Goal: Transaction & Acquisition: Book appointment/travel/reservation

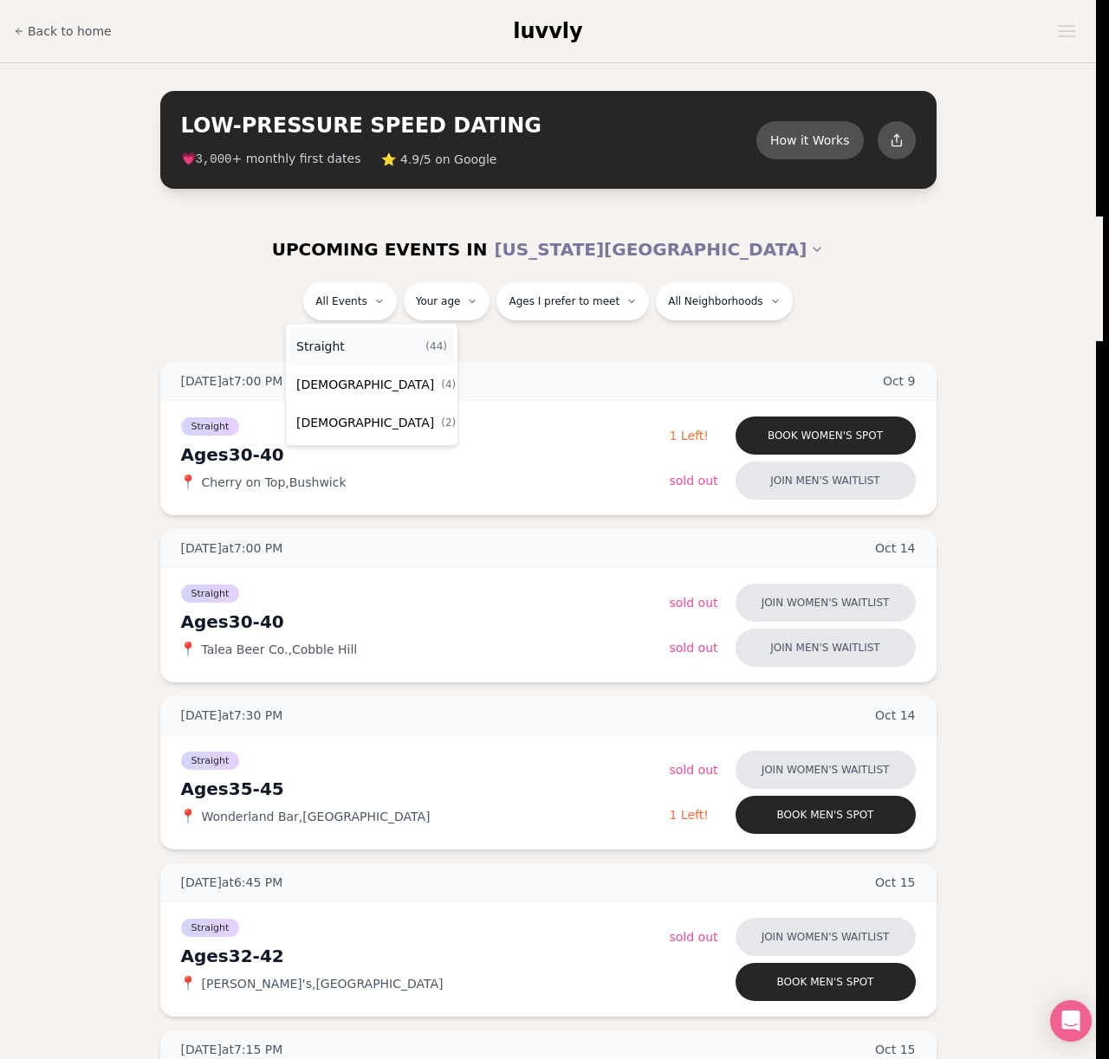
click at [373, 347] on div "Straight ( 44 )" at bounding box center [371, 346] width 165 height 38
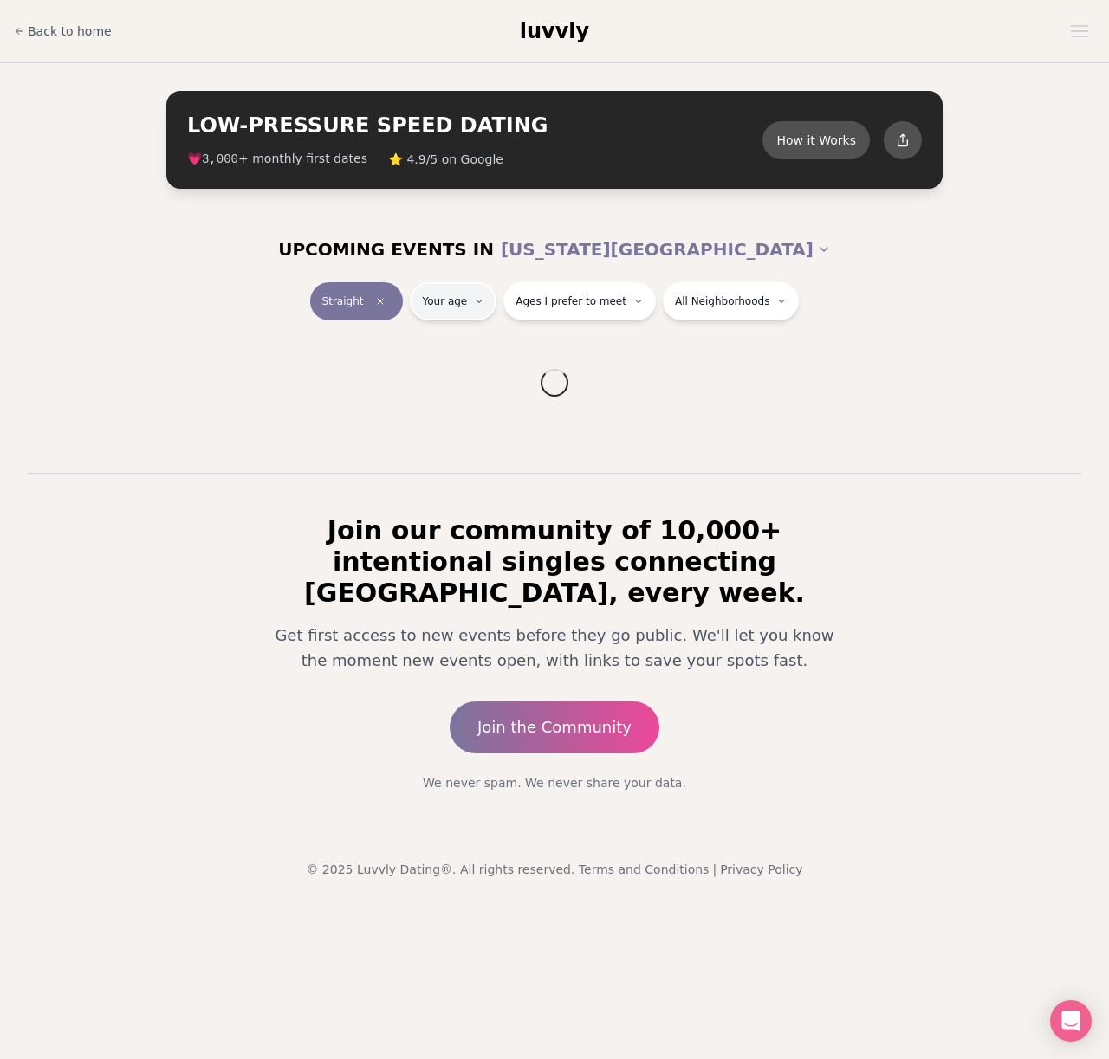
click at [463, 301] on html "Back to home luvvly LOW-PRESSURE SPEED DATING How it Works 💗 3,000 + monthly fi…" at bounding box center [554, 529] width 1109 height 1059
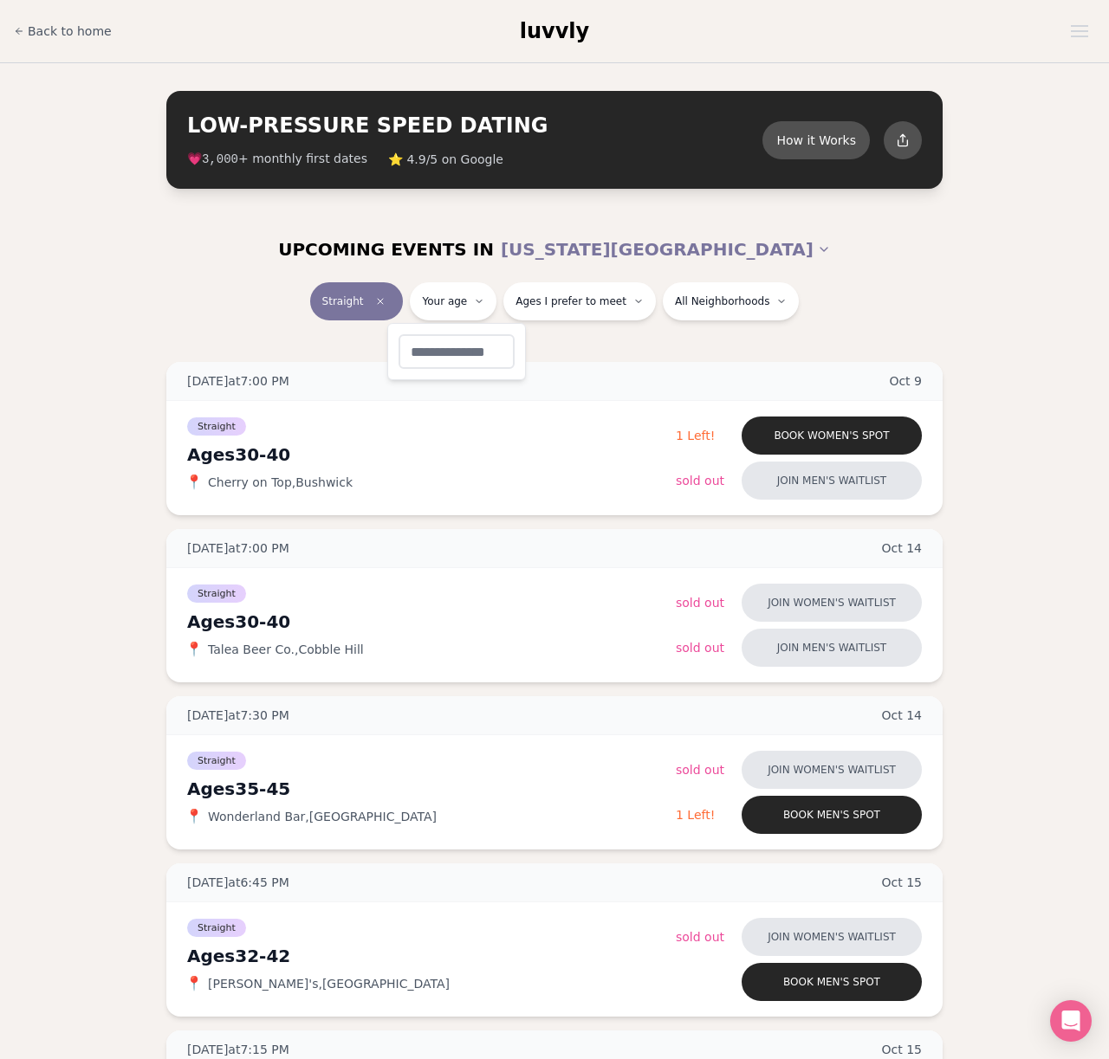
type input "**"
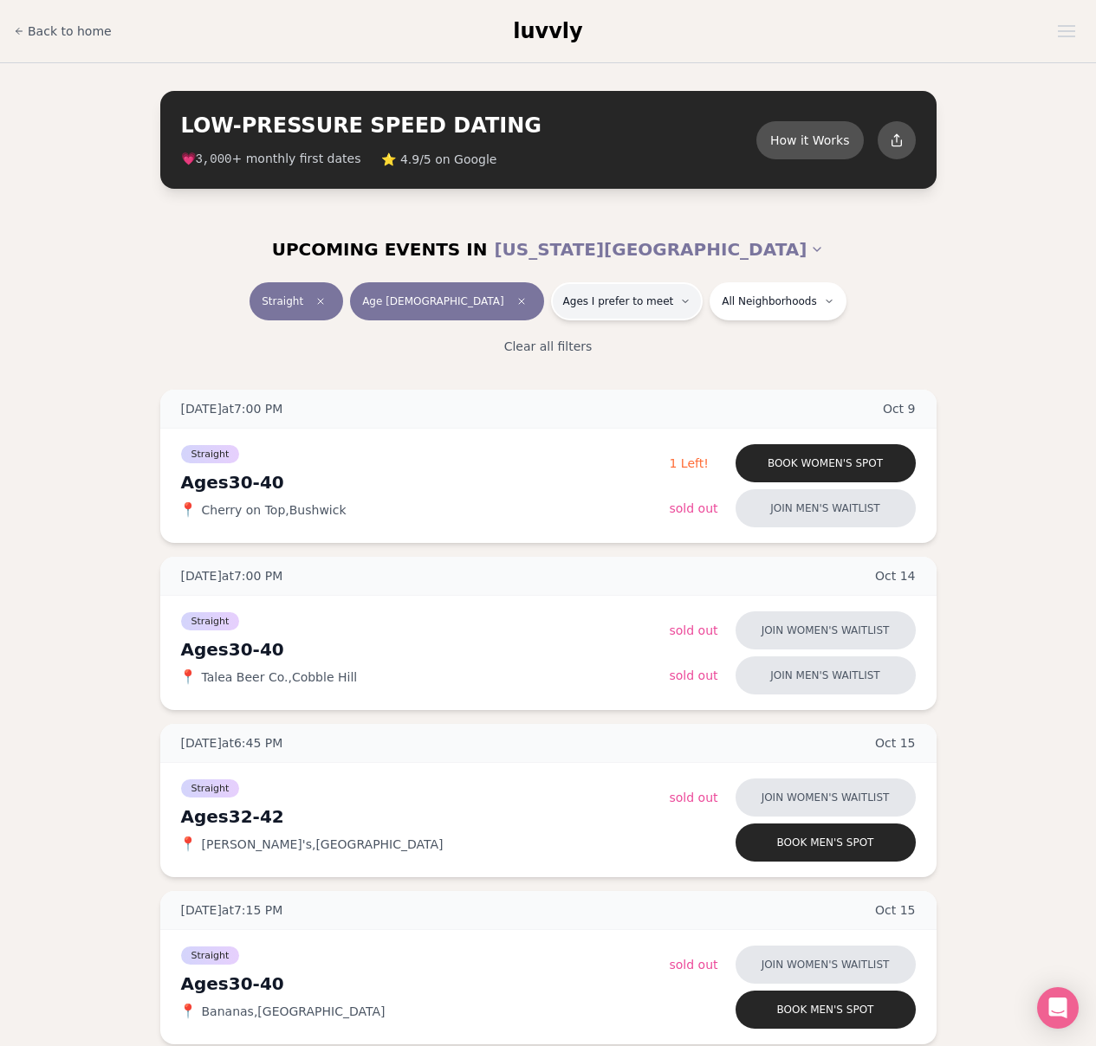
click at [618, 295] on span "Ages I prefer to meet" at bounding box center [618, 302] width 111 height 14
click at [593, 345] on span "Younger than me" at bounding box center [574, 342] width 103 height 17
click at [513, 345] on button "Younger than me" at bounding box center [506, 343] width 14 height 14
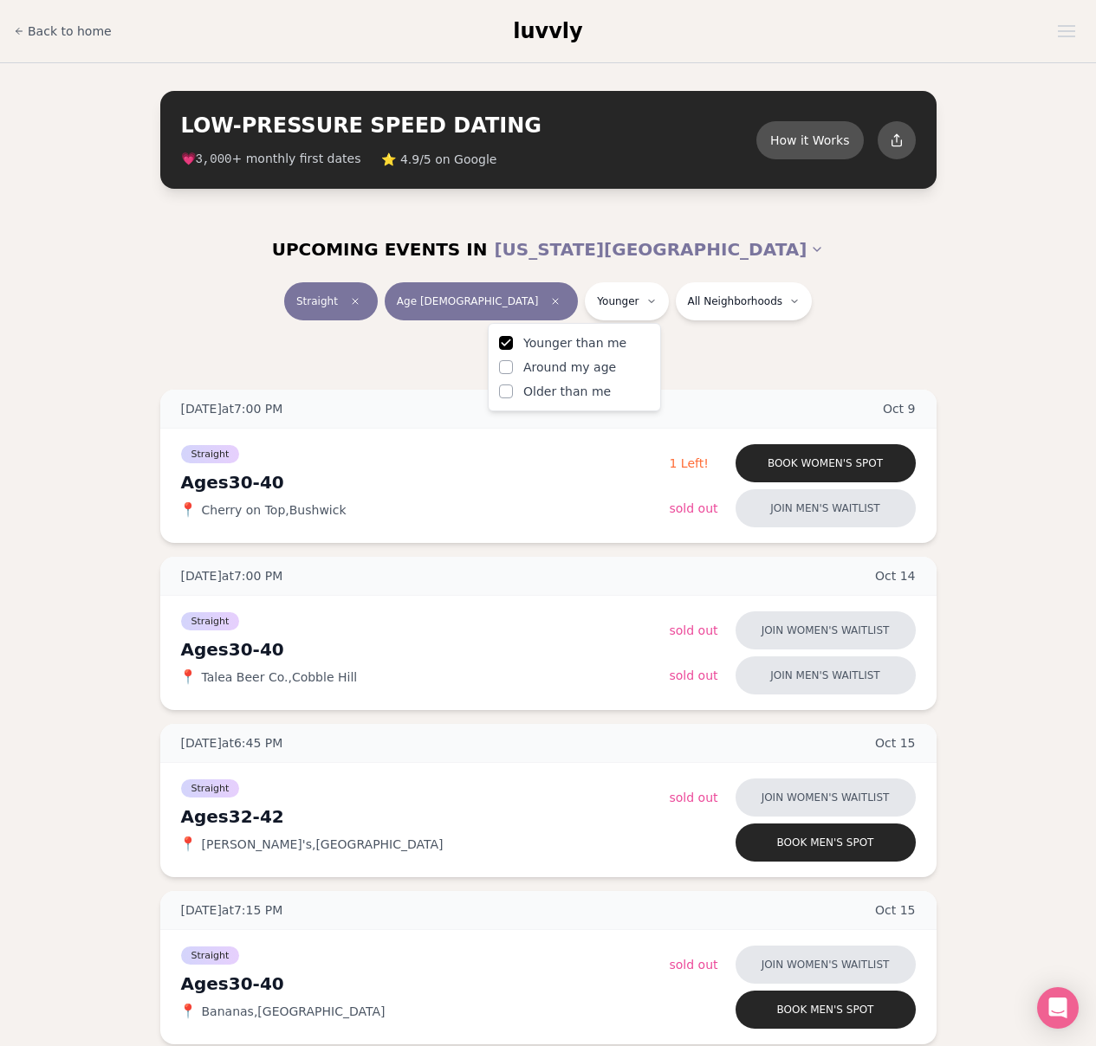
click at [925, 269] on div "UPCOMING EVENTS IN [US_STATE][GEOGRAPHIC_DATA]" at bounding box center [548, 250] width 998 height 66
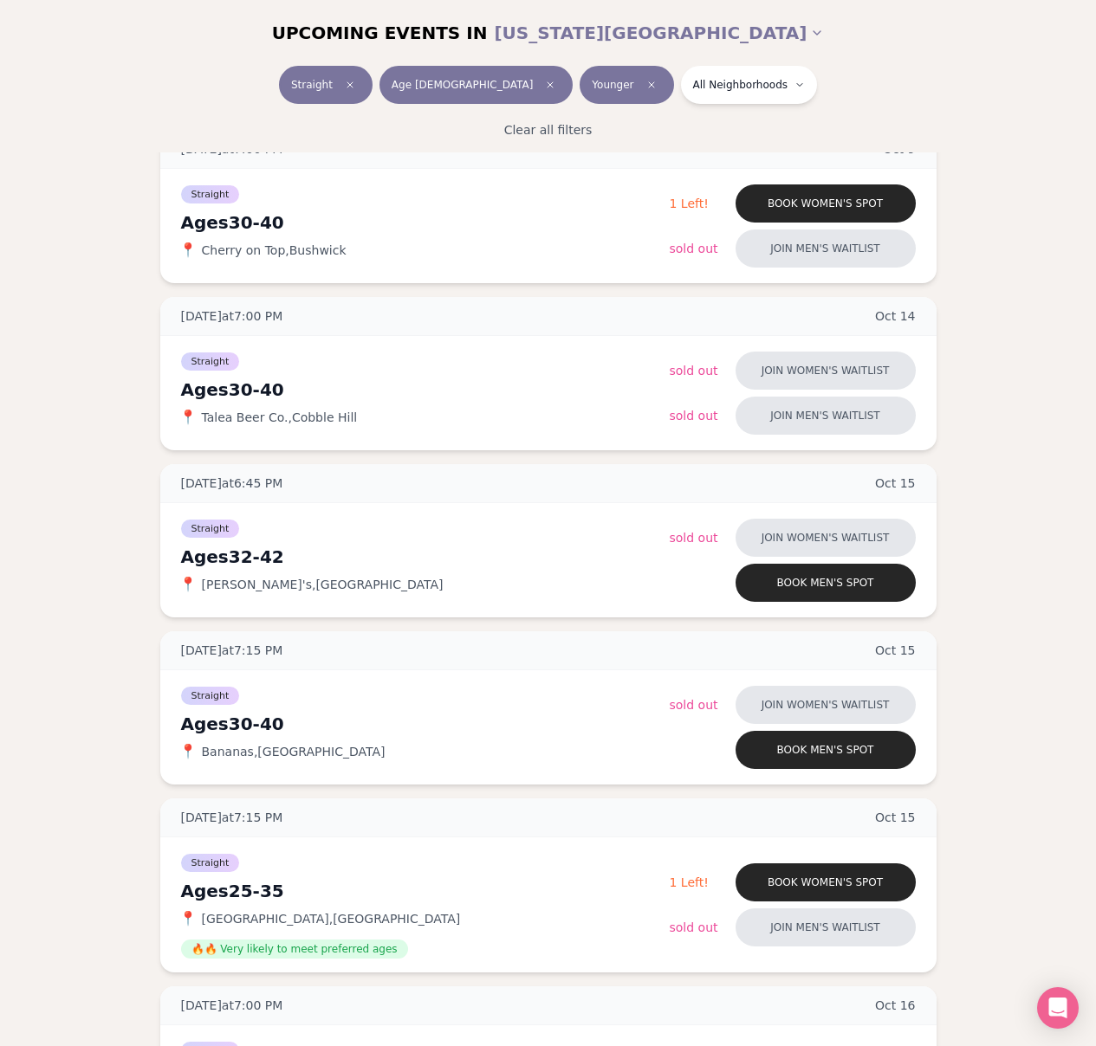
scroll to position [654, 0]
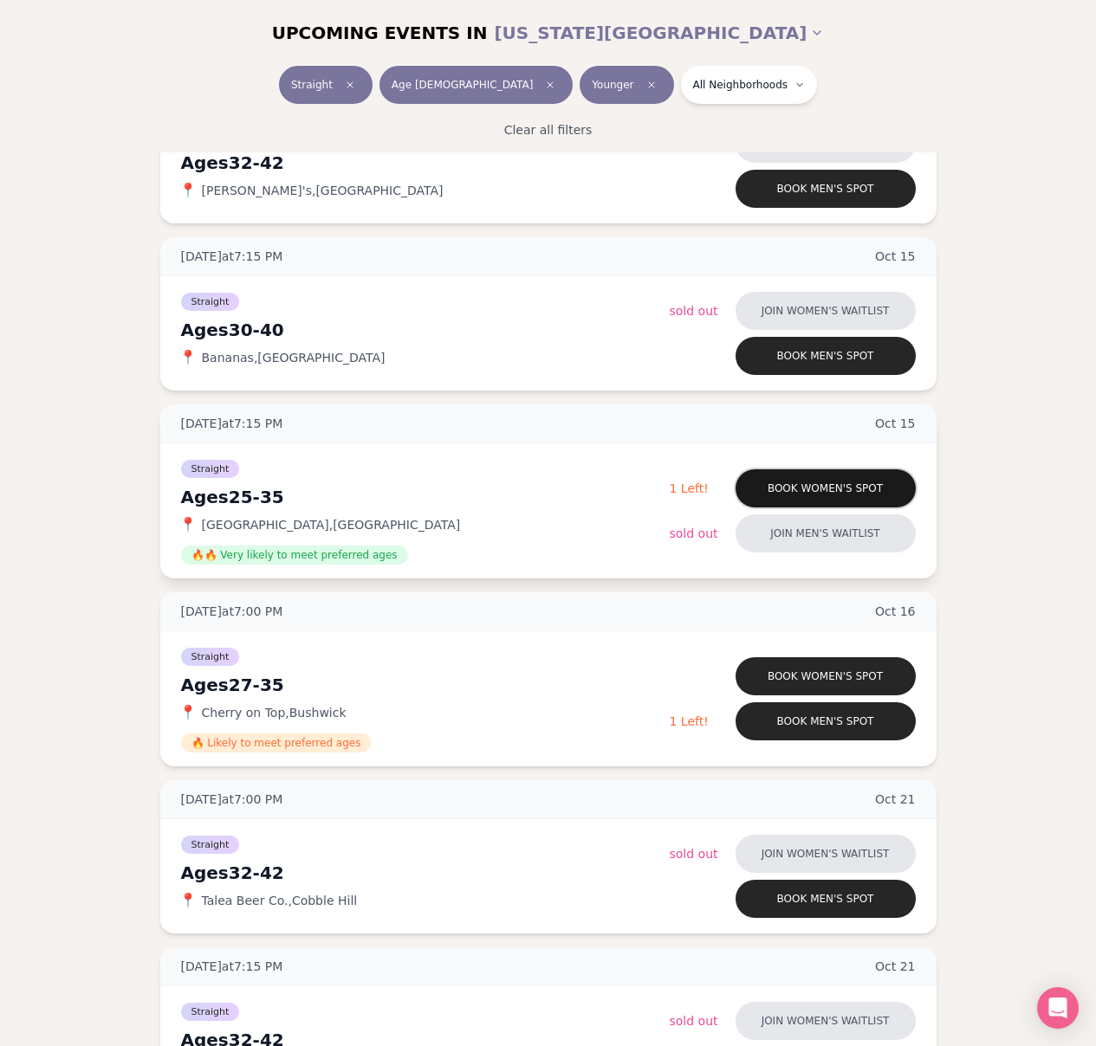
click at [858, 485] on button "Book women's spot" at bounding box center [825, 489] width 180 height 38
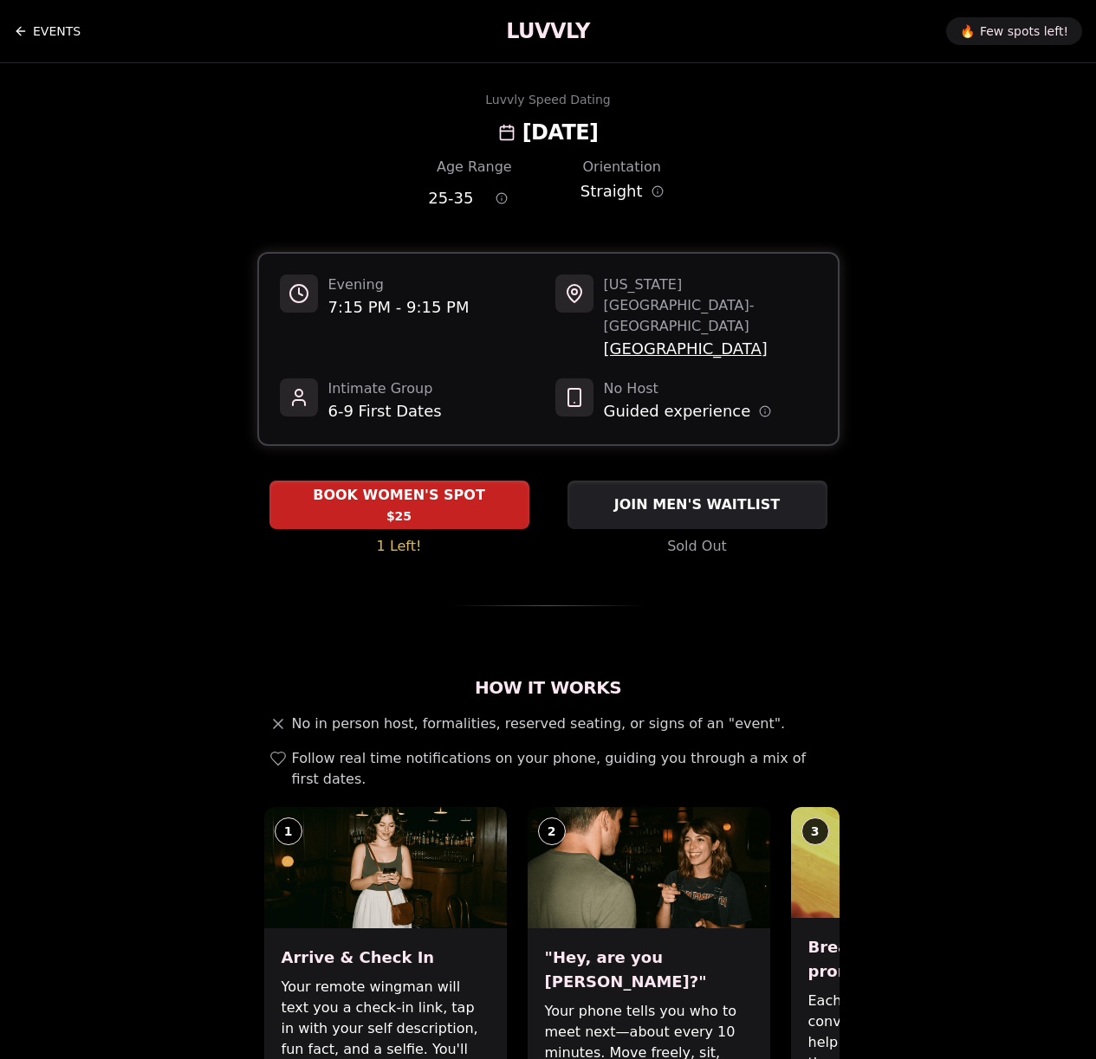
click at [31, 24] on link "EVENTS" at bounding box center [47, 31] width 67 height 35
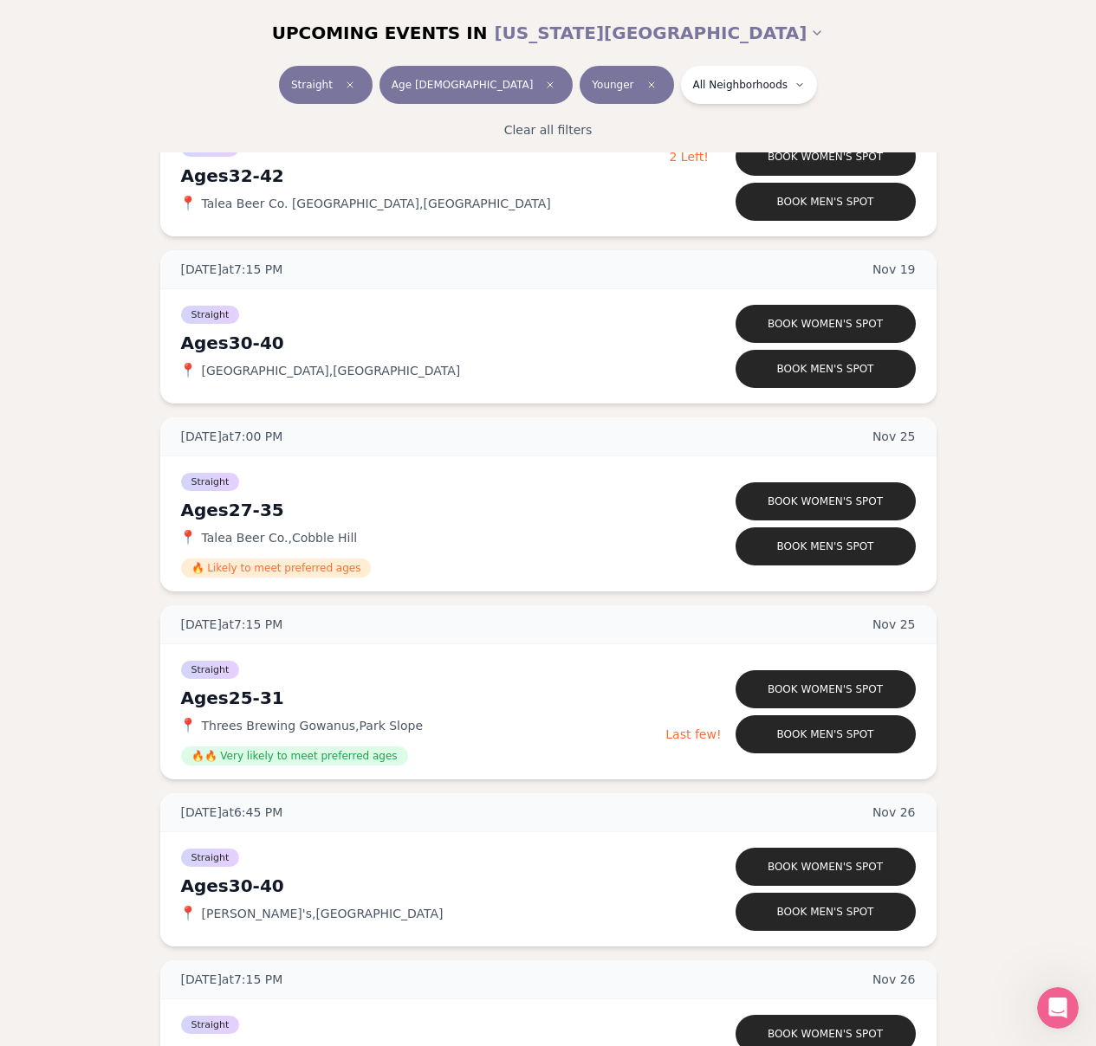
scroll to position [5708, 0]
